Goal: Book appointment/travel/reservation

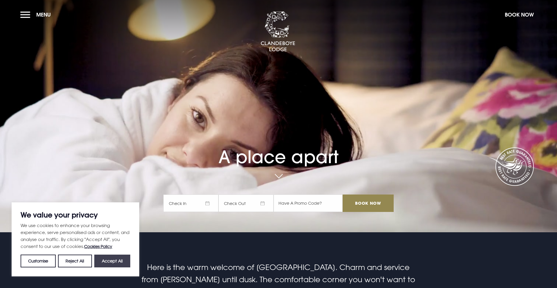
click at [112, 258] on button "Accept All" at bounding box center [112, 260] width 36 height 13
checkbox input "true"
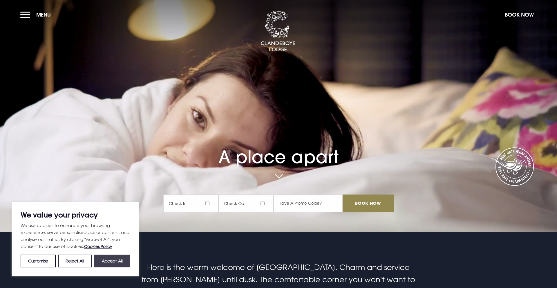
checkbox input "true"
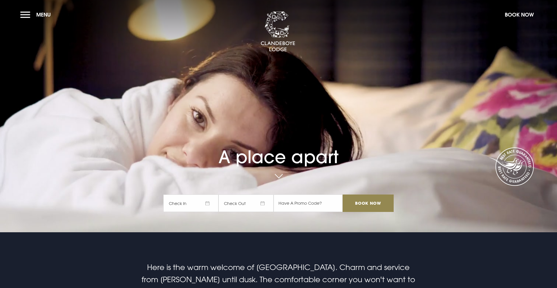
scroll to position [1, 0]
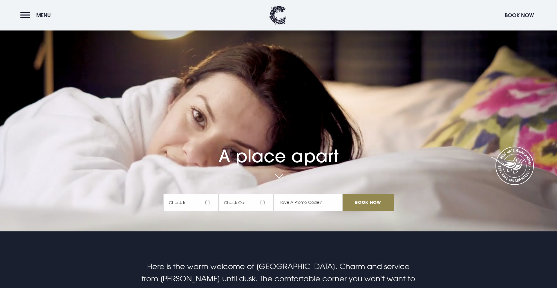
click at [277, 174] on link at bounding box center [278, 176] width 13 height 13
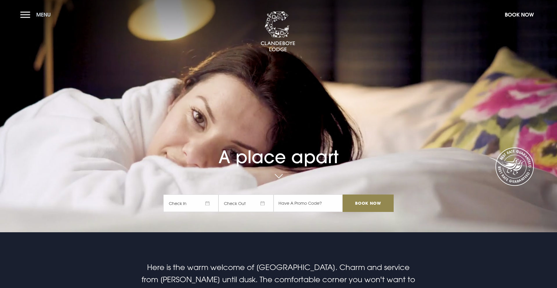
click at [37, 13] on span "Menu" at bounding box center [43, 14] width 15 height 7
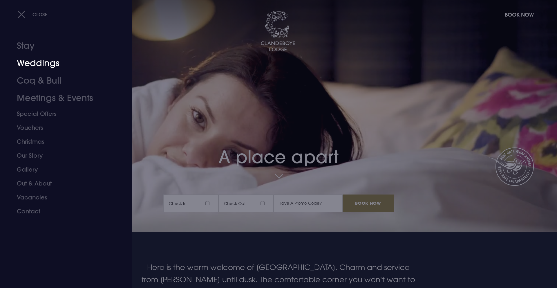
click at [40, 65] on link "Weddings" at bounding box center [63, 63] width 92 height 17
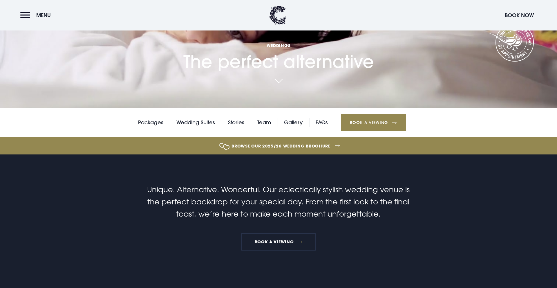
scroll to position [125, 0]
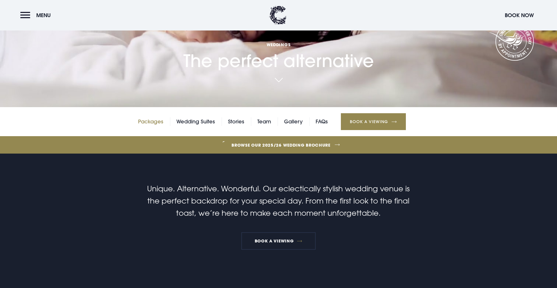
click at [154, 120] on link "Packages" at bounding box center [150, 121] width 25 height 9
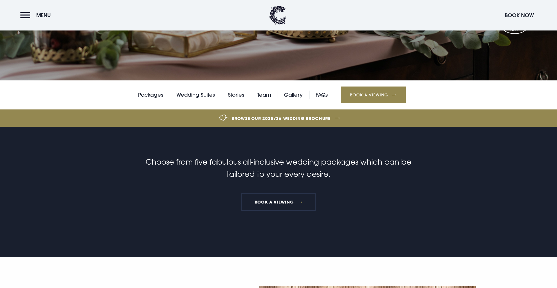
scroll to position [153, 0]
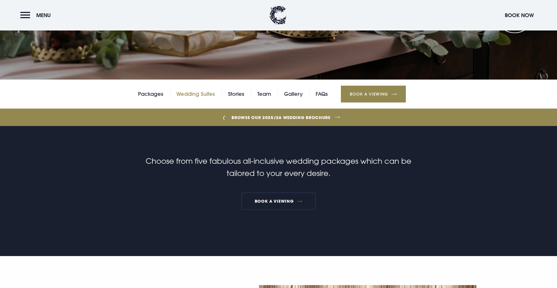
click at [203, 93] on link "Wedding Suites" at bounding box center [195, 94] width 39 height 9
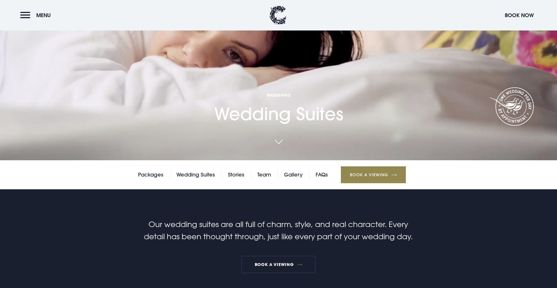
scroll to position [129, 0]
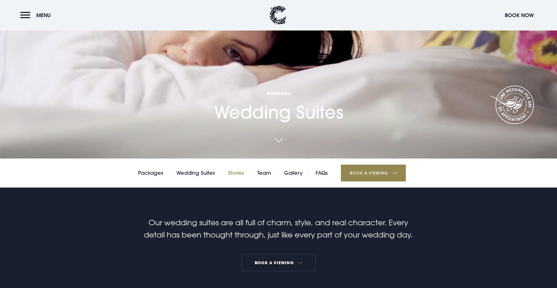
click at [236, 174] on link "Stories" at bounding box center [236, 173] width 16 height 9
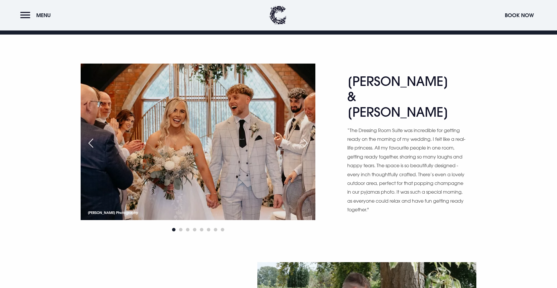
scroll to position [327, 0]
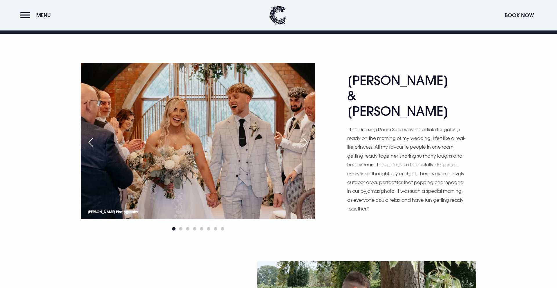
click at [306, 144] on div "Next slide" at bounding box center [305, 142] width 15 height 13
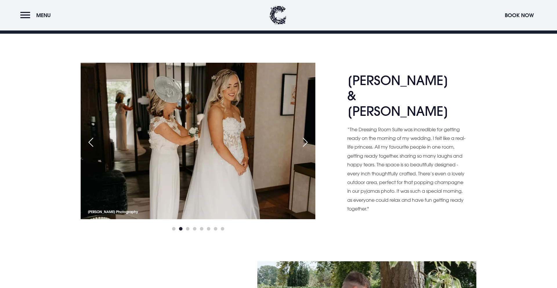
click at [306, 144] on div "Next slide" at bounding box center [305, 142] width 15 height 13
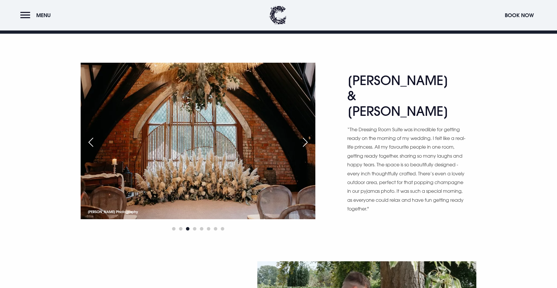
click at [306, 144] on div "Next slide" at bounding box center [305, 142] width 15 height 13
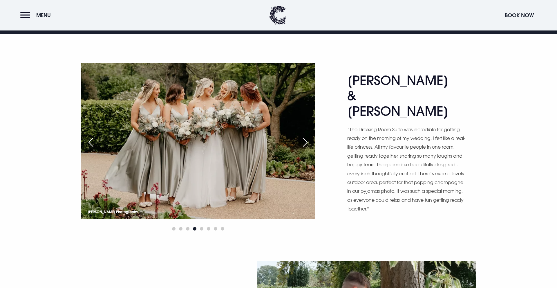
click at [306, 144] on div "Next slide" at bounding box center [305, 142] width 15 height 13
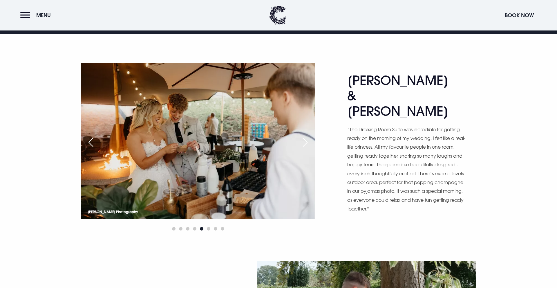
click at [306, 144] on div "Next slide" at bounding box center [305, 142] width 15 height 13
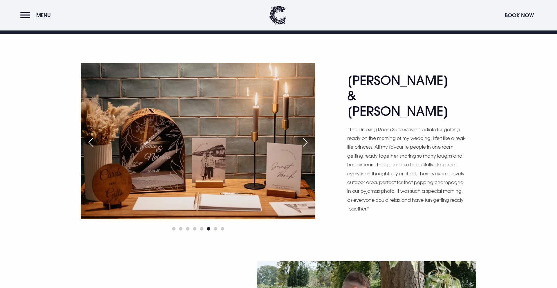
click at [306, 144] on div "Next slide" at bounding box center [305, 142] width 15 height 13
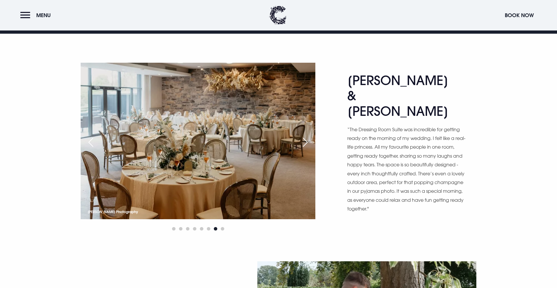
click at [306, 144] on div "Next slide" at bounding box center [305, 142] width 15 height 13
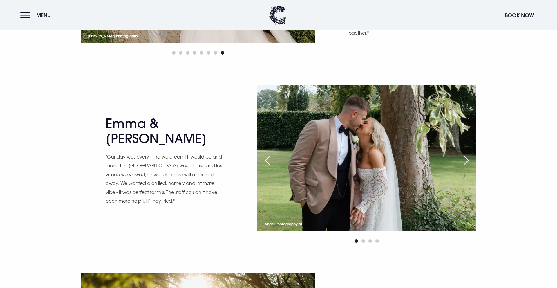
scroll to position [505, 0]
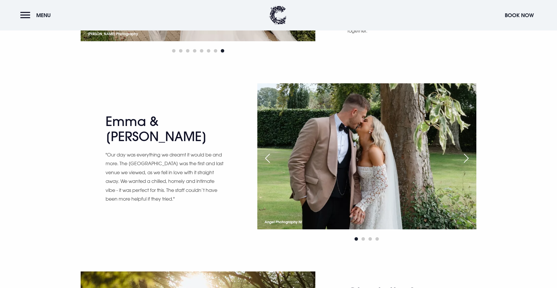
click at [268, 158] on div "Previous slide" at bounding box center [267, 158] width 15 height 13
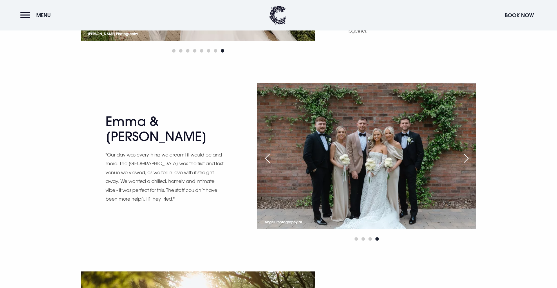
click at [268, 159] on div "Previous slide" at bounding box center [267, 158] width 15 height 13
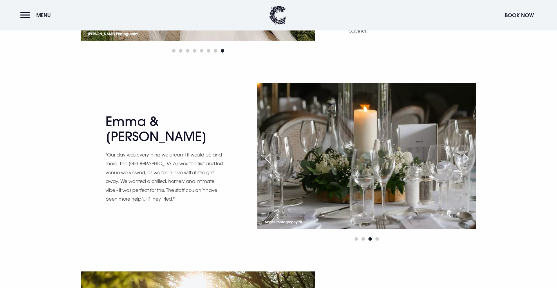
click at [268, 159] on div "Previous slide" at bounding box center [267, 158] width 15 height 13
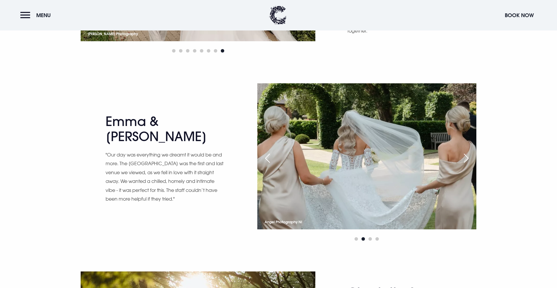
click at [268, 159] on div "Previous slide" at bounding box center [267, 158] width 15 height 13
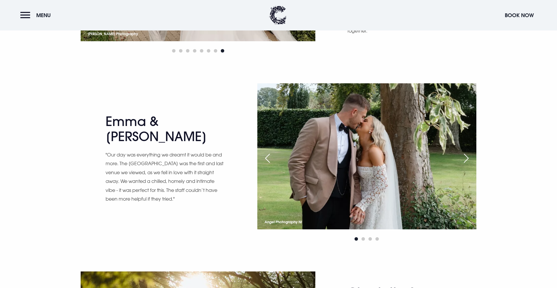
click at [268, 159] on div "Previous slide" at bounding box center [267, 158] width 15 height 13
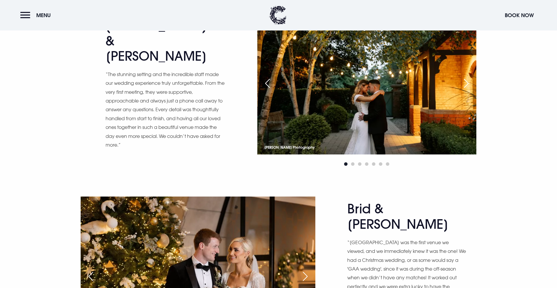
scroll to position [983, 0]
